Goal: Task Accomplishment & Management: Complete application form

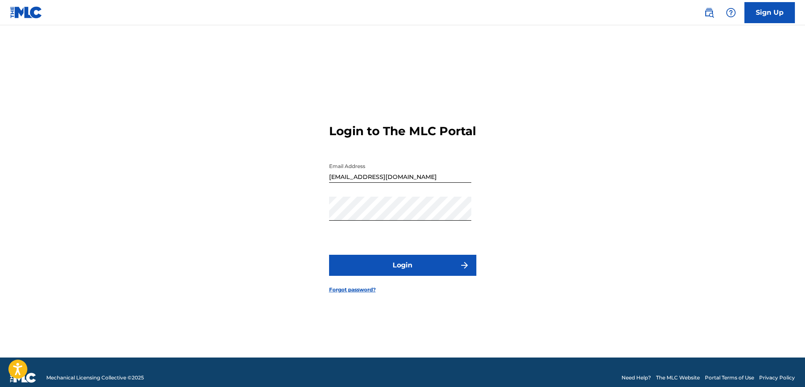
click at [407, 274] on button "Login" at bounding box center [402, 265] width 147 height 21
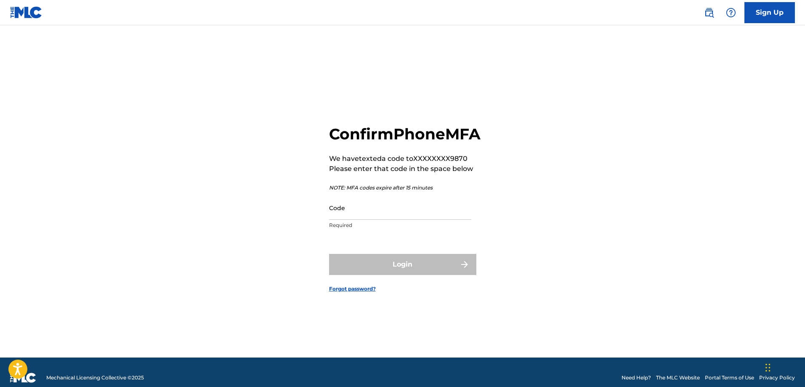
click at [420, 220] on input "Code" at bounding box center [400, 208] width 142 height 24
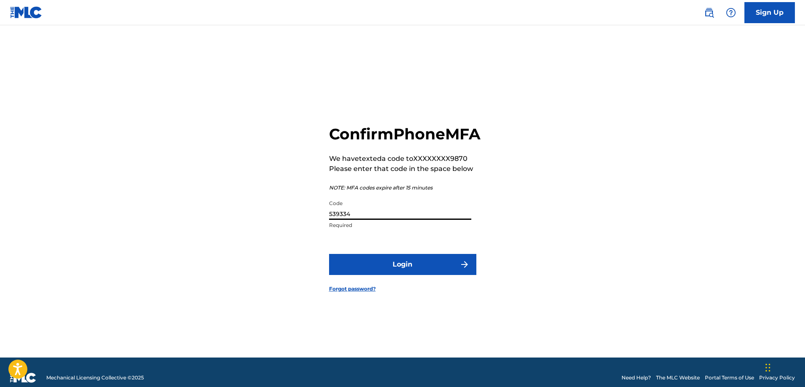
type input "539334"
click at [411, 275] on button "Login" at bounding box center [402, 264] width 147 height 21
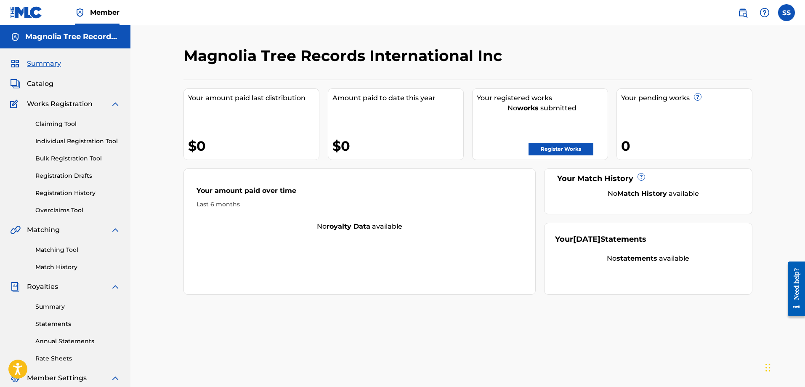
click at [572, 149] on link "Register Works" at bounding box center [560, 149] width 65 height 13
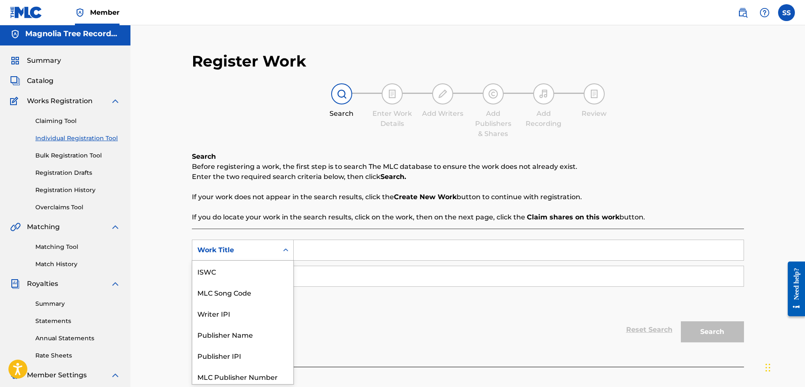
scroll to position [21, 0]
click at [286, 252] on icon "Search Form" at bounding box center [285, 250] width 8 height 8
click at [261, 313] on div "Publisher Name" at bounding box center [242, 312] width 101 height 21
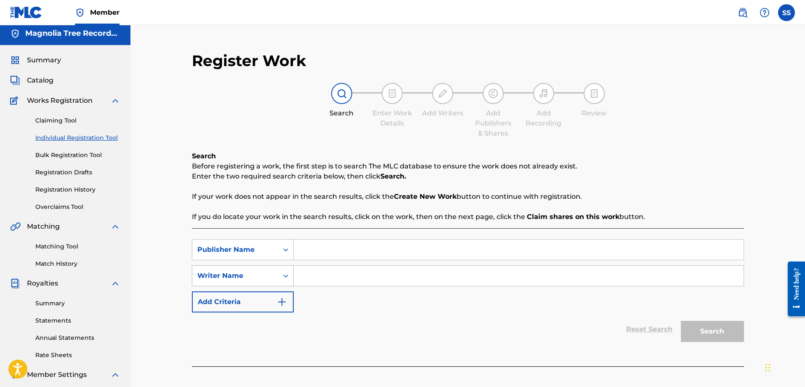
click at [285, 276] on icon "Search Form" at bounding box center [285, 275] width 8 height 8
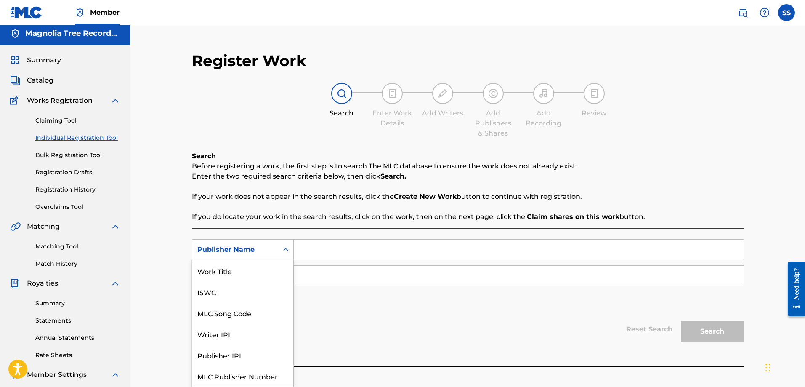
click at [287, 249] on icon "Search Form" at bounding box center [285, 249] width 8 height 8
click at [244, 377] on div "Publisher Name" at bounding box center [242, 375] width 101 height 21
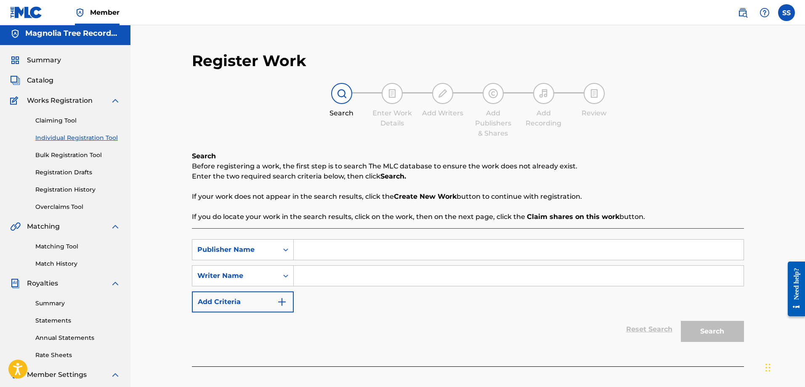
click at [321, 252] on input "Search Form" at bounding box center [519, 249] width 450 height 20
type input "Magnolia Tree Records International Inc"
click at [318, 276] on input "Search Form" at bounding box center [519, 276] width 450 height 20
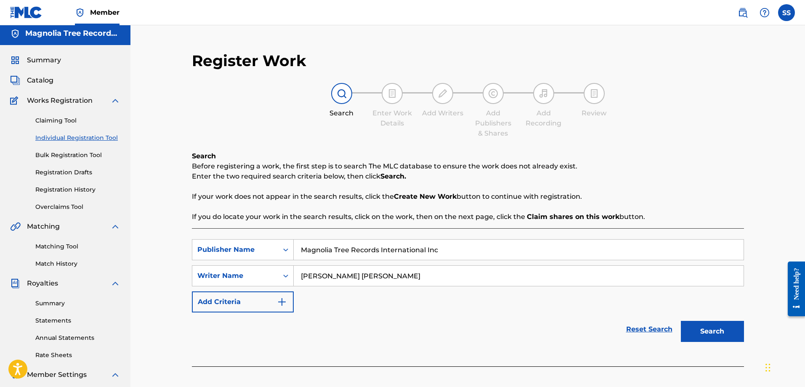
drag, startPoint x: 322, startPoint y: 276, endPoint x: 340, endPoint y: 277, distance: 17.3
click at [340, 277] on input "[PERSON_NAME] [PERSON_NAME]" at bounding box center [519, 276] width 450 height 20
type input "[PERSON_NAME]"
click at [720, 333] on button "Search" at bounding box center [712, 331] width 63 height 21
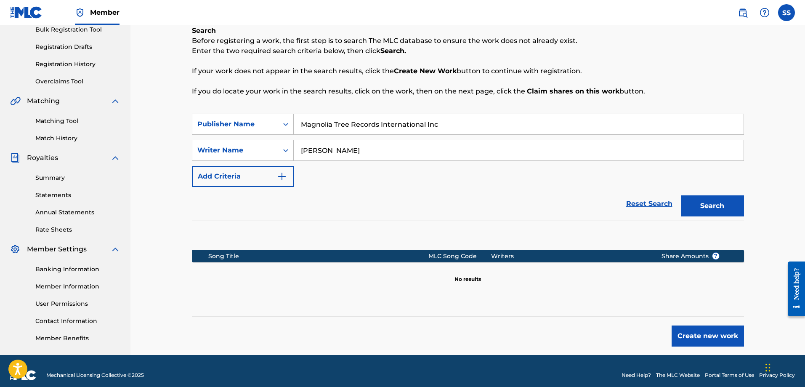
scroll to position [137, 0]
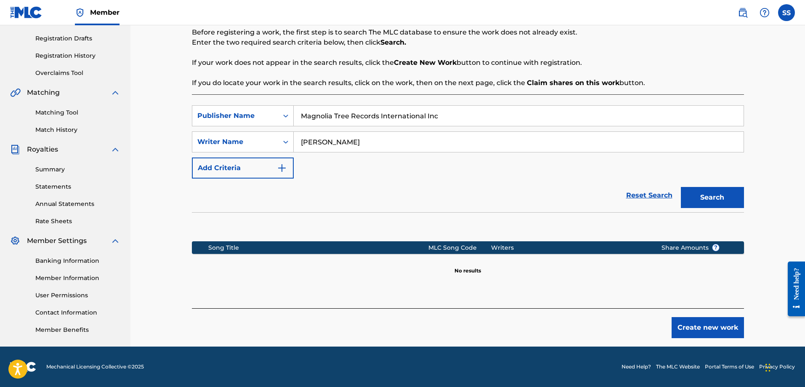
click at [718, 327] on button "Create new work" at bounding box center [708, 327] width 72 height 21
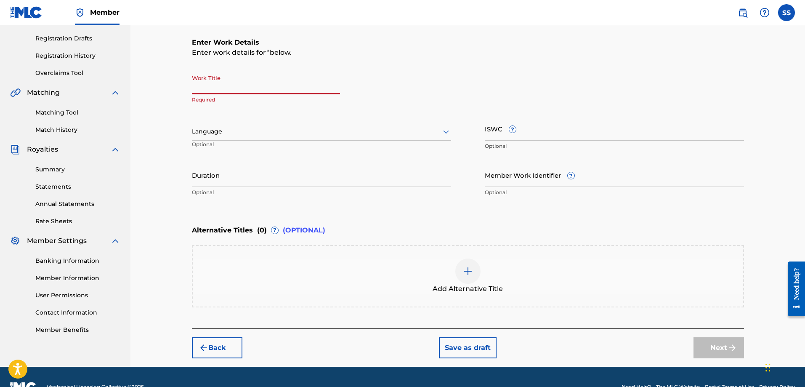
click at [265, 85] on input "Work Title" at bounding box center [266, 82] width 148 height 24
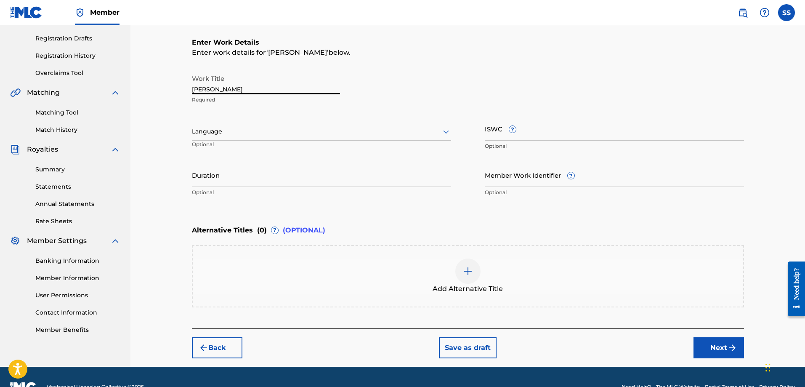
type input "[PERSON_NAME]"
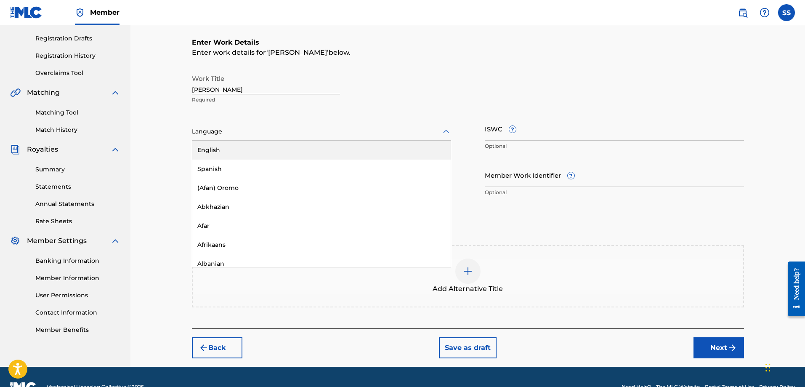
click at [445, 133] on icon at bounding box center [446, 132] width 10 height 10
click at [344, 151] on div "English" at bounding box center [321, 150] width 258 height 19
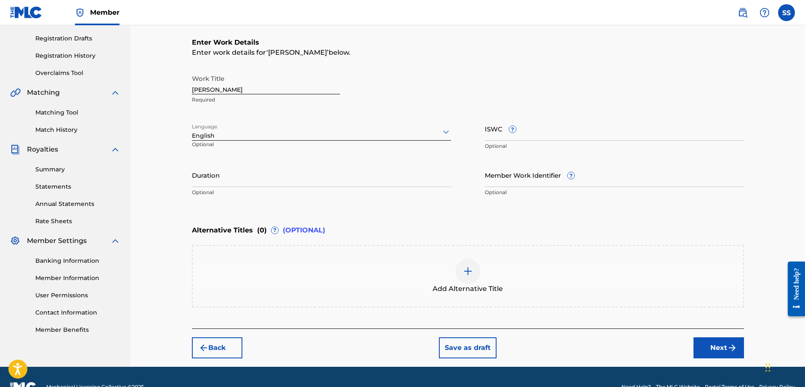
click at [528, 135] on input "ISWC ?" at bounding box center [614, 129] width 259 height 24
type input "T3232548931"
click at [268, 182] on input "Duration" at bounding box center [321, 175] width 259 height 24
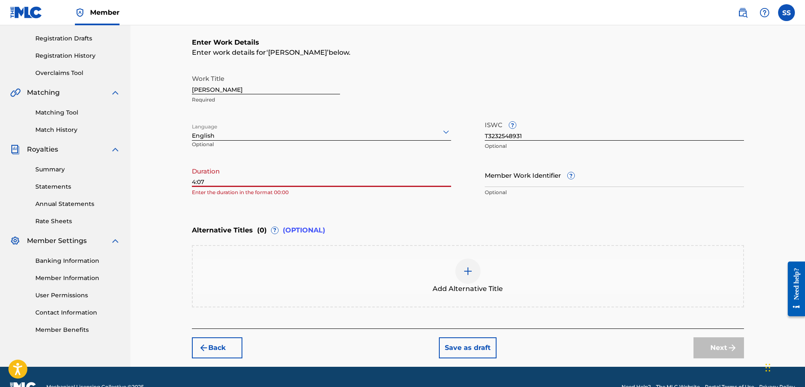
click at [194, 181] on input "4:07" at bounding box center [321, 175] width 259 height 24
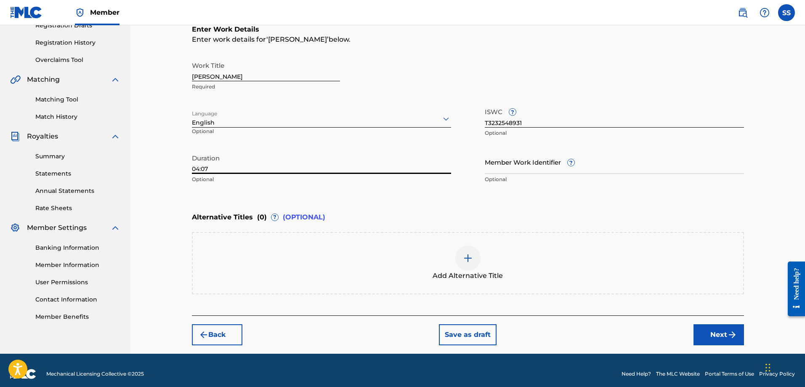
scroll to position [157, 0]
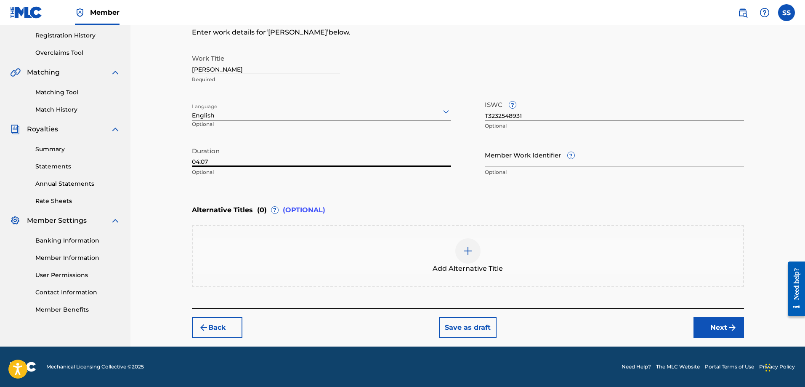
type input "04:07"
click at [724, 327] on button "Next" at bounding box center [718, 327] width 50 height 21
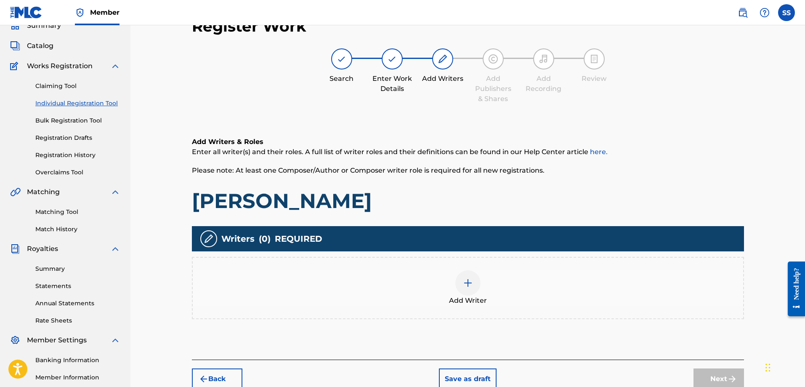
scroll to position [80, 0]
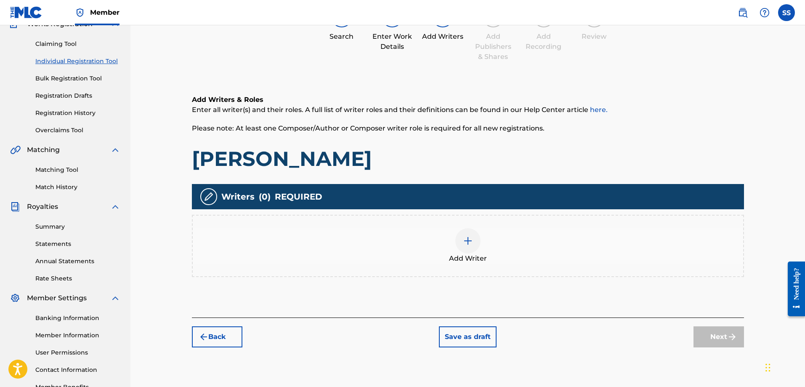
click at [316, 231] on div "Add Writer" at bounding box center [468, 245] width 550 height 35
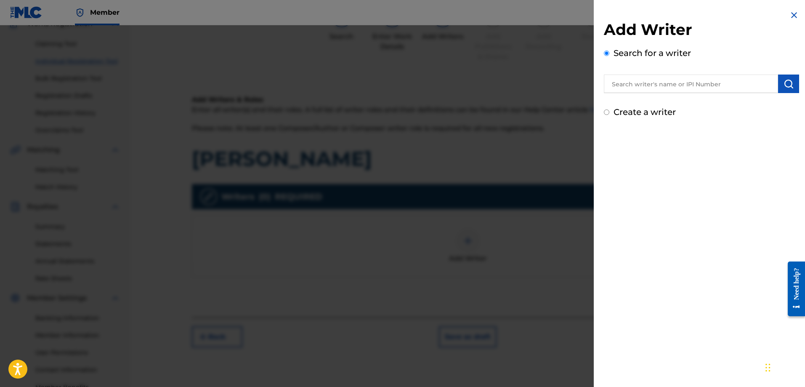
click at [607, 112] on input "Create a writer" at bounding box center [606, 111] width 5 height 5
radio input "false"
radio input "true"
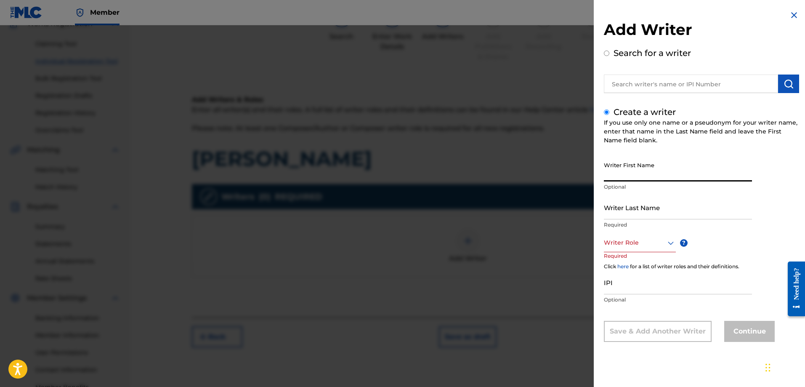
click at [646, 170] on input "Writer First Name" at bounding box center [678, 169] width 148 height 24
type input "[PERSON_NAME]"
click at [669, 212] on input "Writer Last Name" at bounding box center [678, 207] width 148 height 24
type input "[PERSON_NAME]"
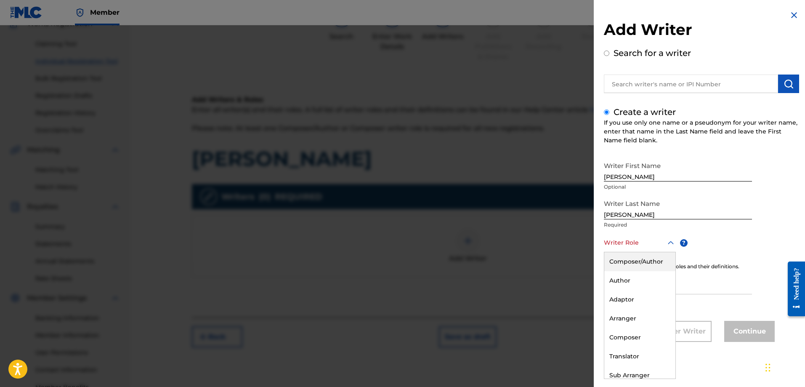
click at [621, 245] on div at bounding box center [640, 242] width 72 height 11
click at [725, 241] on div "Writer First Name [PERSON_NAME] Optional Writer Last Name [PERSON_NAME] Require…" at bounding box center [701, 249] width 195 height 184
click at [670, 243] on icon at bounding box center [671, 242] width 6 height 3
click at [645, 260] on div "Composer/Author" at bounding box center [639, 261] width 71 height 19
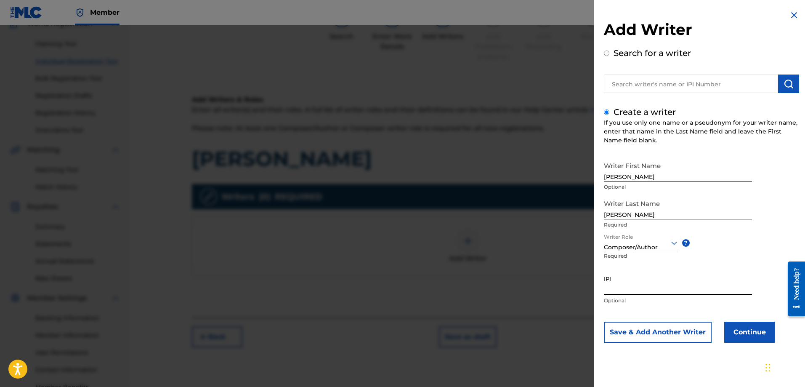
click at [635, 288] on input "IPI" at bounding box center [678, 283] width 148 height 24
type input "728274426"
click at [752, 332] on button "Continue" at bounding box center [749, 331] width 50 height 21
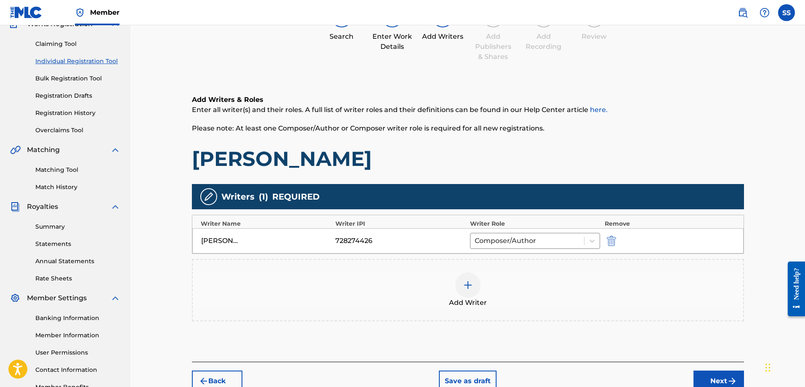
click at [720, 381] on button "Next" at bounding box center [718, 380] width 50 height 21
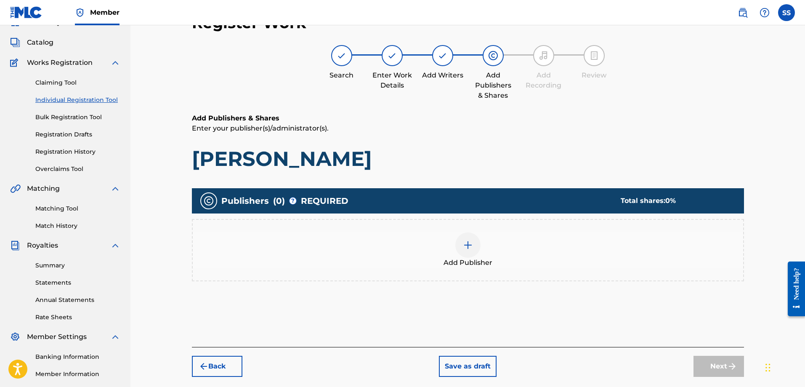
scroll to position [38, 0]
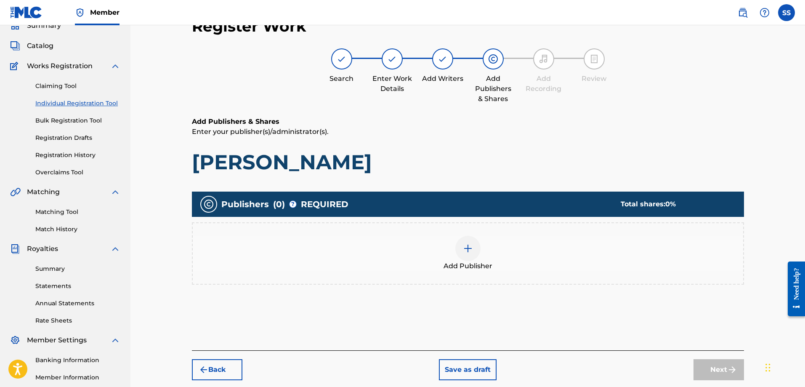
click at [342, 249] on div "Add Publisher" at bounding box center [468, 253] width 550 height 35
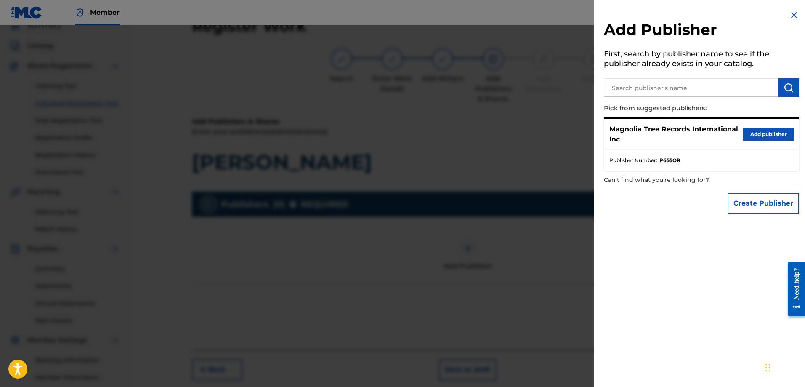
click at [769, 135] on button "Add publisher" at bounding box center [768, 134] width 50 height 13
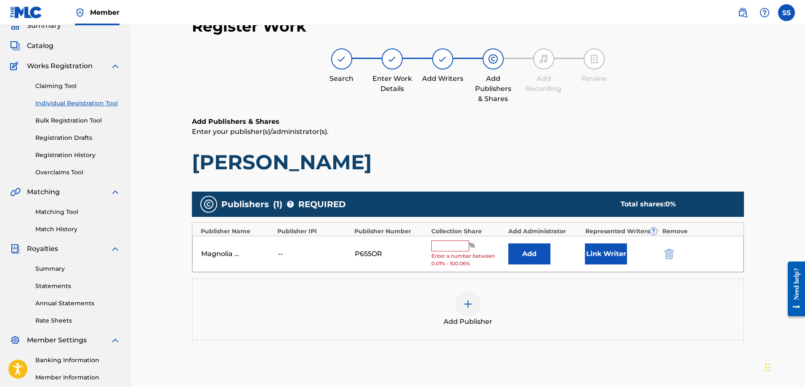
click at [453, 246] on input "text" at bounding box center [450, 245] width 38 height 11
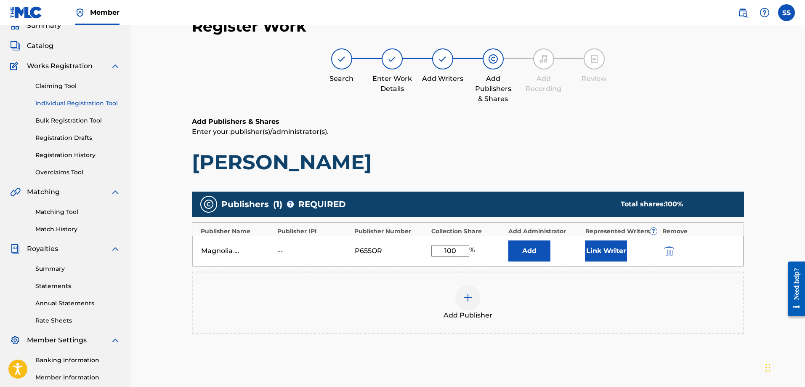
type input "100"
click at [281, 252] on div "--" at bounding box center [297, 251] width 38 height 10
click at [532, 253] on button "Add" at bounding box center [529, 250] width 42 height 21
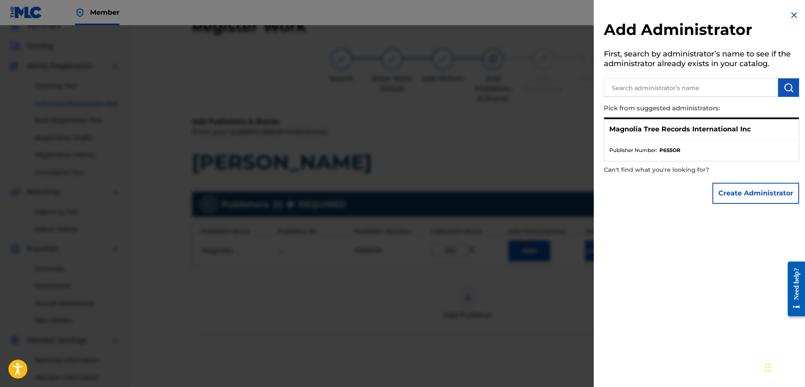
click at [636, 128] on p "Magnolia Tree Records International Inc" at bounding box center [679, 129] width 141 height 10
click at [759, 131] on div "Magnolia Tree Records International Inc" at bounding box center [701, 129] width 194 height 21
click at [621, 110] on p "Pick from suggested administrators:" at bounding box center [677, 108] width 147 height 18
click at [619, 128] on p "Magnolia Tree Records International Inc" at bounding box center [679, 129] width 141 height 10
click at [617, 143] on ul "Publisher Number : P655OR" at bounding box center [701, 150] width 194 height 21
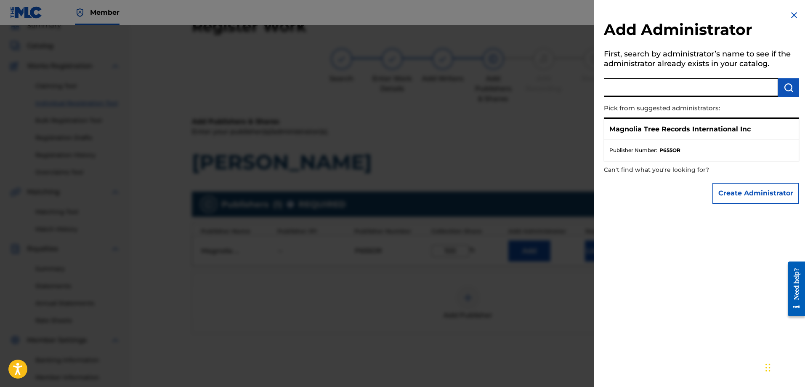
click at [744, 90] on input "text" at bounding box center [691, 87] width 174 height 19
click at [711, 127] on p "Magnolia Tree Records International Inc" at bounding box center [679, 129] width 141 height 10
click at [700, 88] on input "text" at bounding box center [691, 87] width 174 height 19
click at [646, 131] on p "Magnolia Tree Records International Inc" at bounding box center [679, 129] width 141 height 10
click at [648, 152] on span "Publisher Number :" at bounding box center [633, 150] width 48 height 8
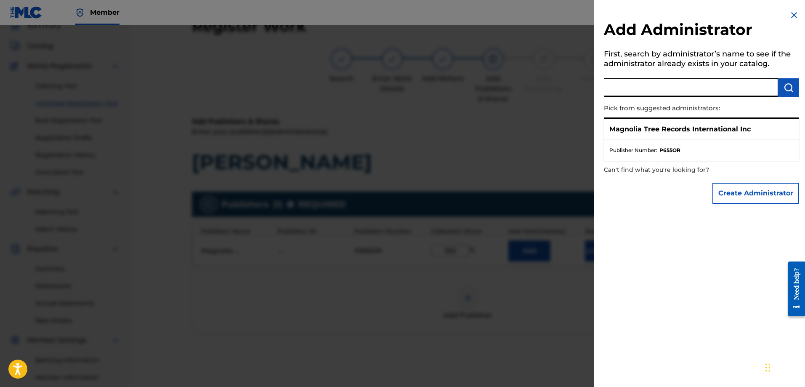
click at [628, 87] on input "text" at bounding box center [691, 87] width 174 height 19
type input "magnolia tree records international inc"
click at [787, 85] on img "submit" at bounding box center [788, 87] width 10 height 10
click at [739, 133] on p "Magnolia Tree Records International Inc" at bounding box center [679, 129] width 141 height 10
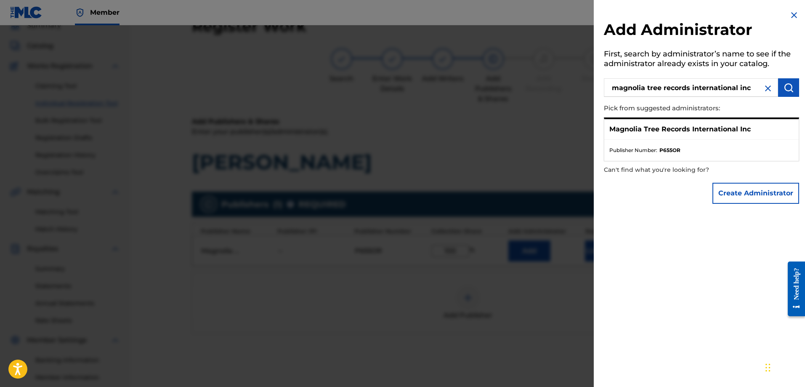
click at [655, 129] on p "Magnolia Tree Records International Inc" at bounding box center [679, 129] width 141 height 10
click at [653, 160] on ul "Publisher Number : P655OR" at bounding box center [701, 150] width 194 height 21
click at [789, 15] on img at bounding box center [794, 15] width 10 height 10
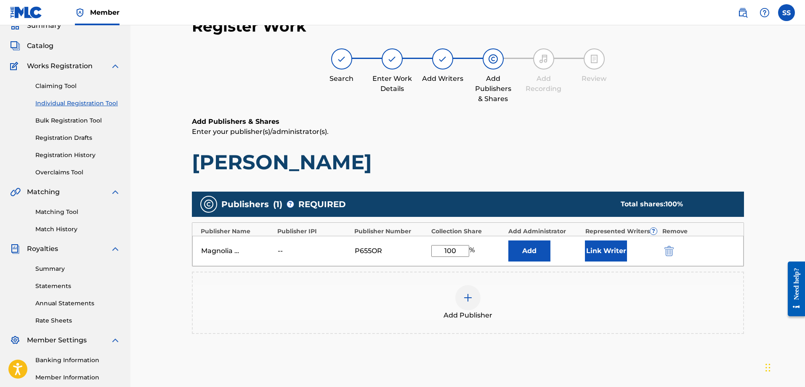
click at [615, 250] on button "Link Writer" at bounding box center [606, 250] width 42 height 21
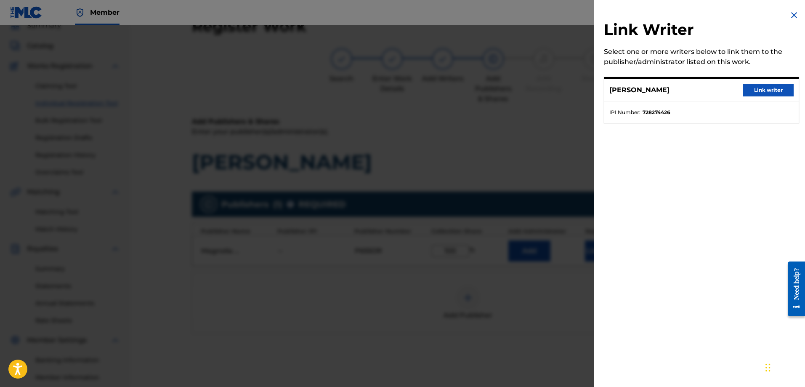
click at [763, 90] on button "Link writer" at bounding box center [768, 90] width 50 height 13
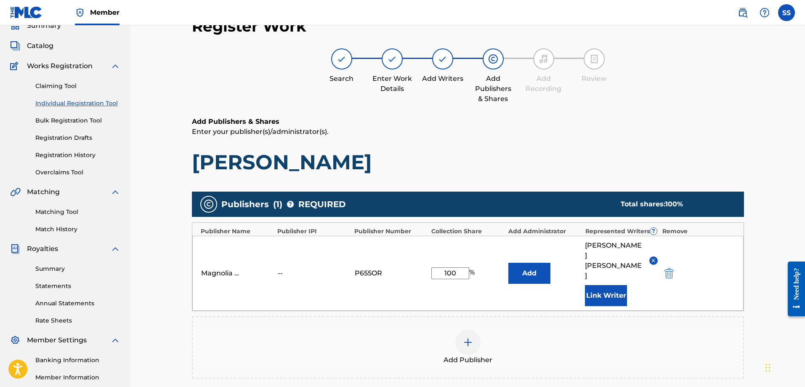
click at [518, 263] on button "Add" at bounding box center [529, 273] width 42 height 21
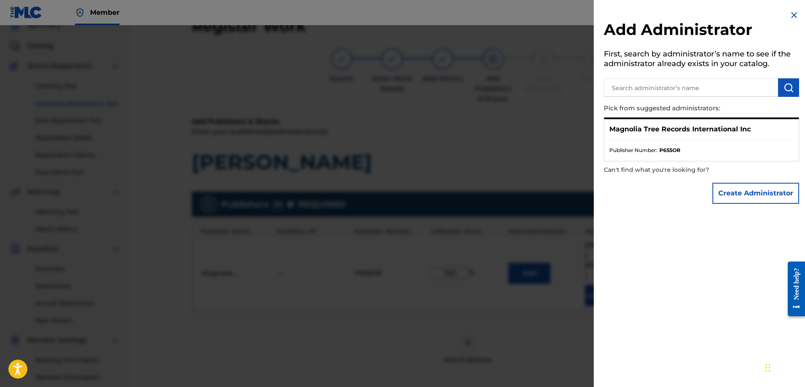
click at [752, 196] on button "Create Administrator" at bounding box center [755, 193] width 87 height 21
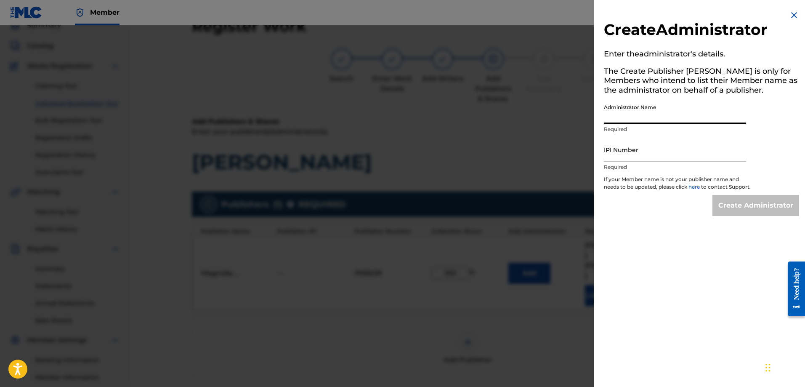
click at [699, 114] on input "Administrator Name" at bounding box center [675, 112] width 142 height 24
type input "Magnolia Tree Records International Inc"
click at [682, 158] on input "IPI Number" at bounding box center [675, 150] width 142 height 24
click at [792, 17] on img at bounding box center [794, 15] width 10 height 10
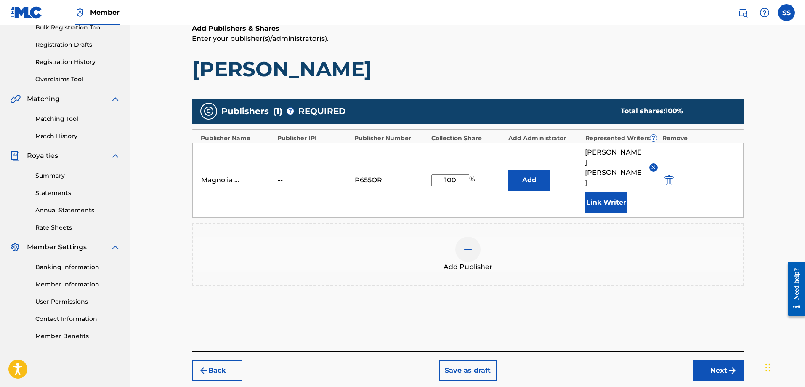
scroll to position [143, 0]
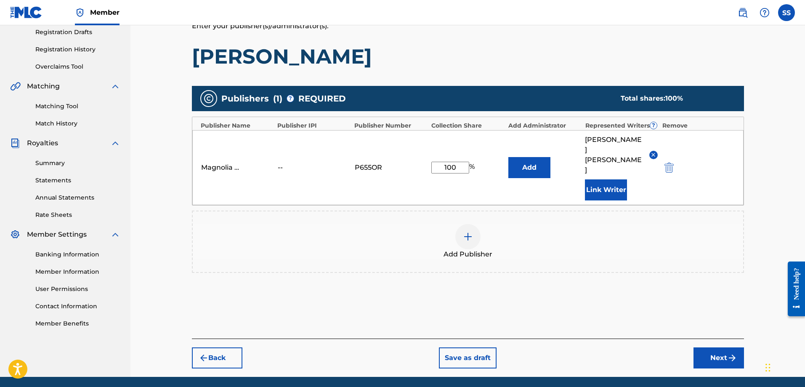
click at [710, 347] on button "Next" at bounding box center [718, 357] width 50 height 21
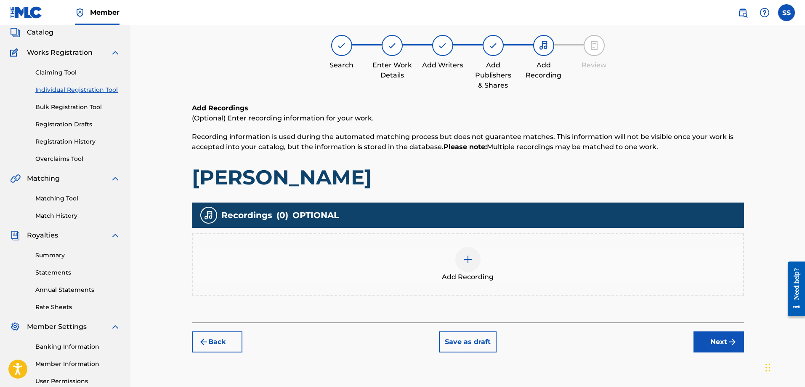
scroll to position [51, 0]
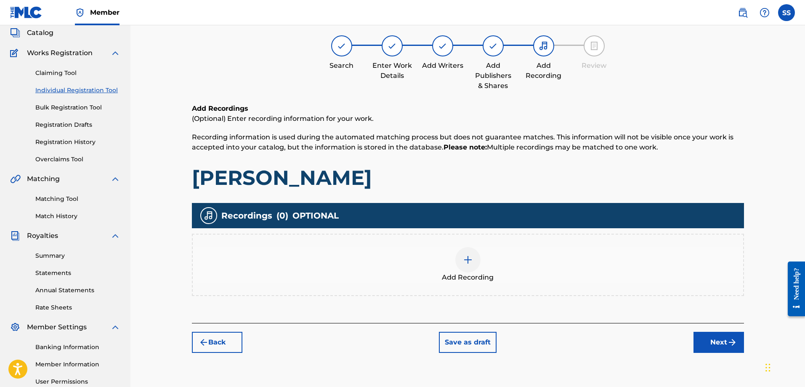
click at [471, 276] on span "Add Recording" at bounding box center [468, 277] width 52 height 10
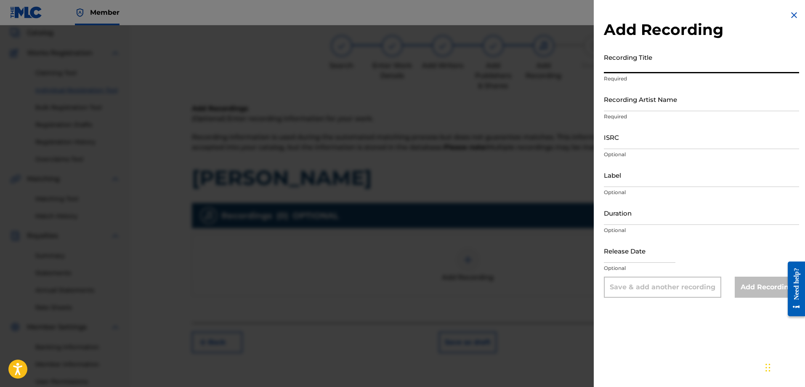
click at [660, 69] on input "Recording Title" at bounding box center [701, 61] width 195 height 24
type input "[PERSON_NAME]"
click at [650, 101] on input "Recording Artist Name" at bounding box center [701, 99] width 195 height 24
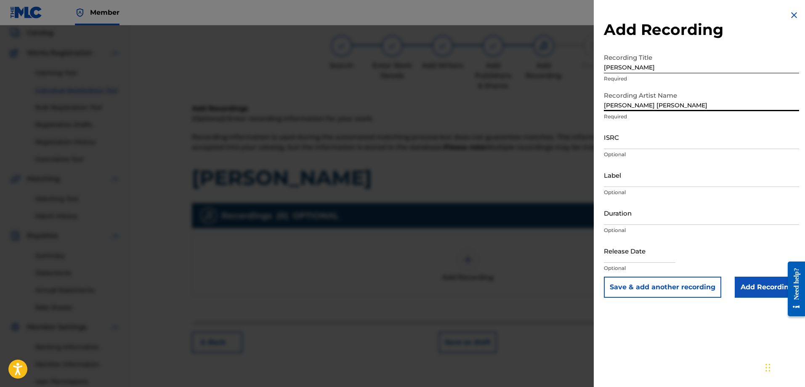
type input "[PERSON_NAME] [PERSON_NAME]"
click at [608, 177] on input "Label" at bounding box center [701, 175] width 195 height 24
type input "Magnolia Tree Records International Inc"
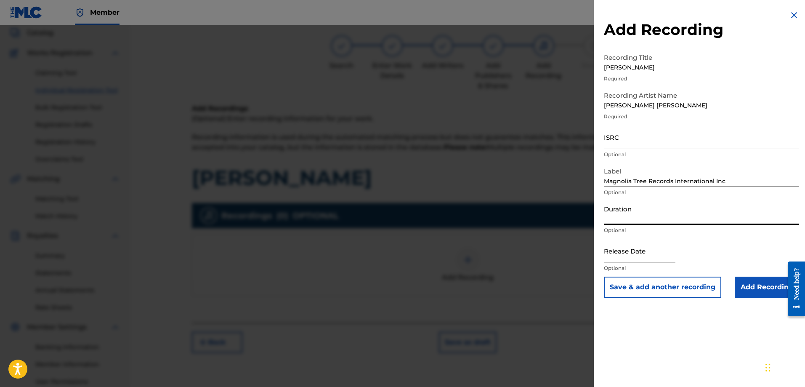
click at [616, 217] on input "Duration" at bounding box center [701, 213] width 195 height 24
type input "04:07"
select select "7"
select select "2025"
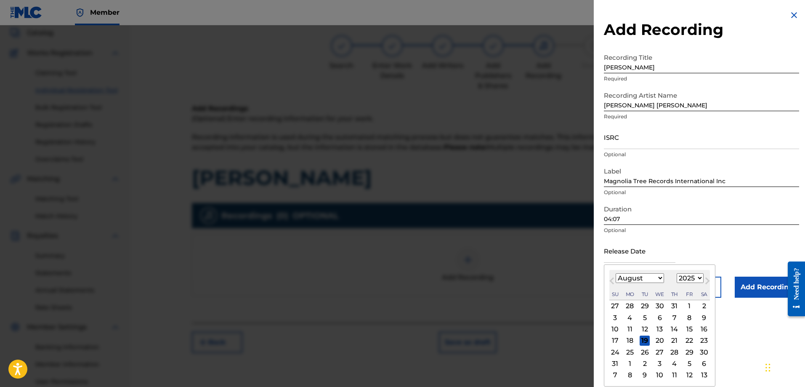
click at [647, 254] on input "text" at bounding box center [640, 251] width 72 height 24
click at [645, 341] on div "19" at bounding box center [645, 340] width 10 height 10
type input "[DATE]"
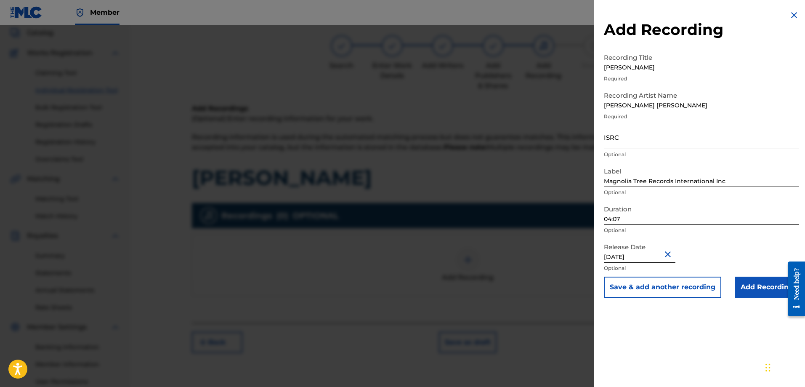
click at [760, 284] on input "Add Recording" at bounding box center [767, 286] width 64 height 21
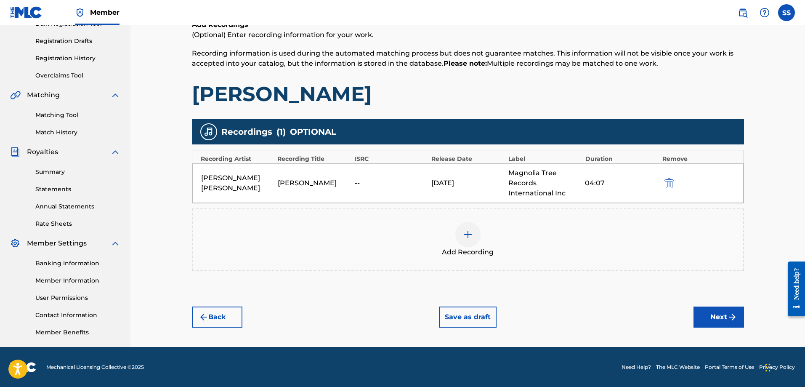
scroll to position [135, 0]
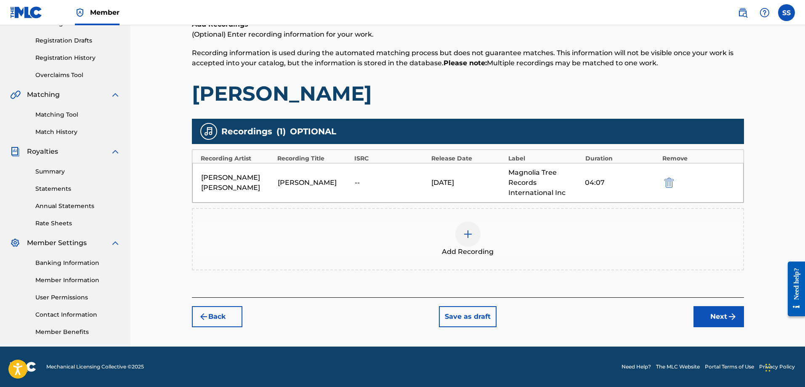
click at [718, 315] on button "Next" at bounding box center [718, 316] width 50 height 21
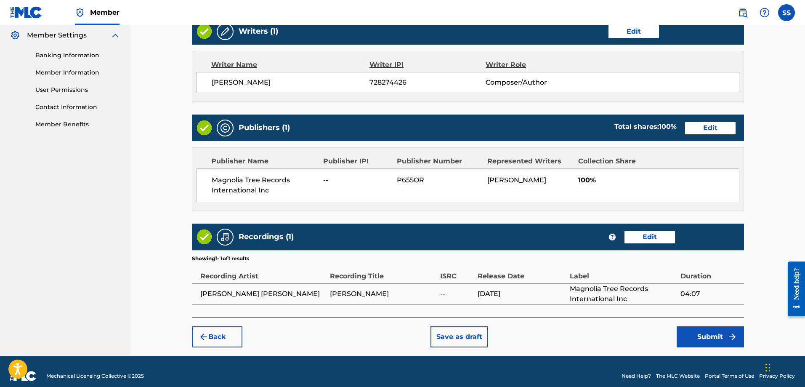
scroll to position [352, 0]
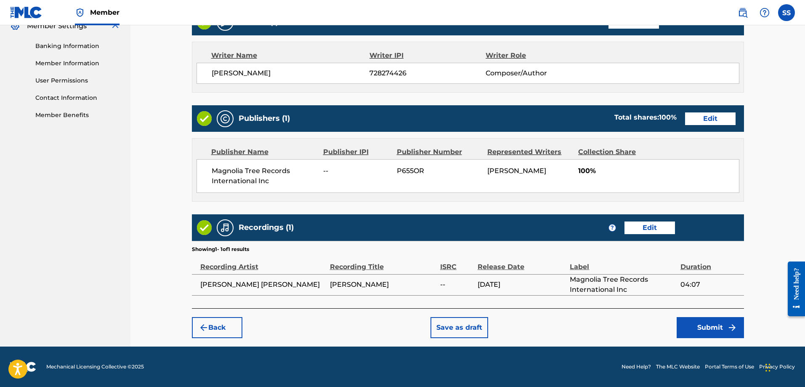
click at [477, 326] on button "Save as draft" at bounding box center [459, 327] width 58 height 21
